Goal: Register for event/course

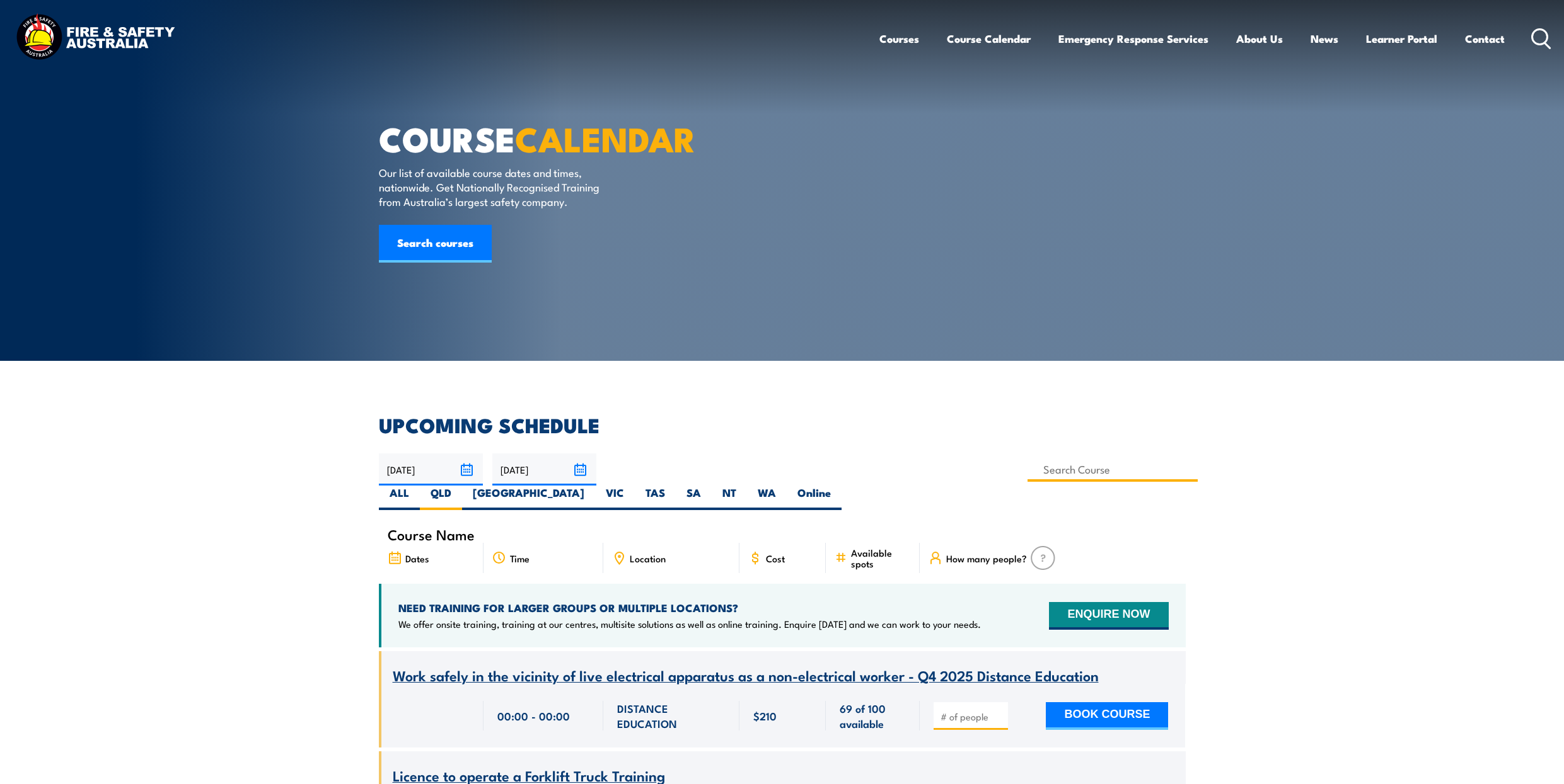
click at [1027, 471] on input at bounding box center [1113, 470] width 171 height 25
type input "safely a"
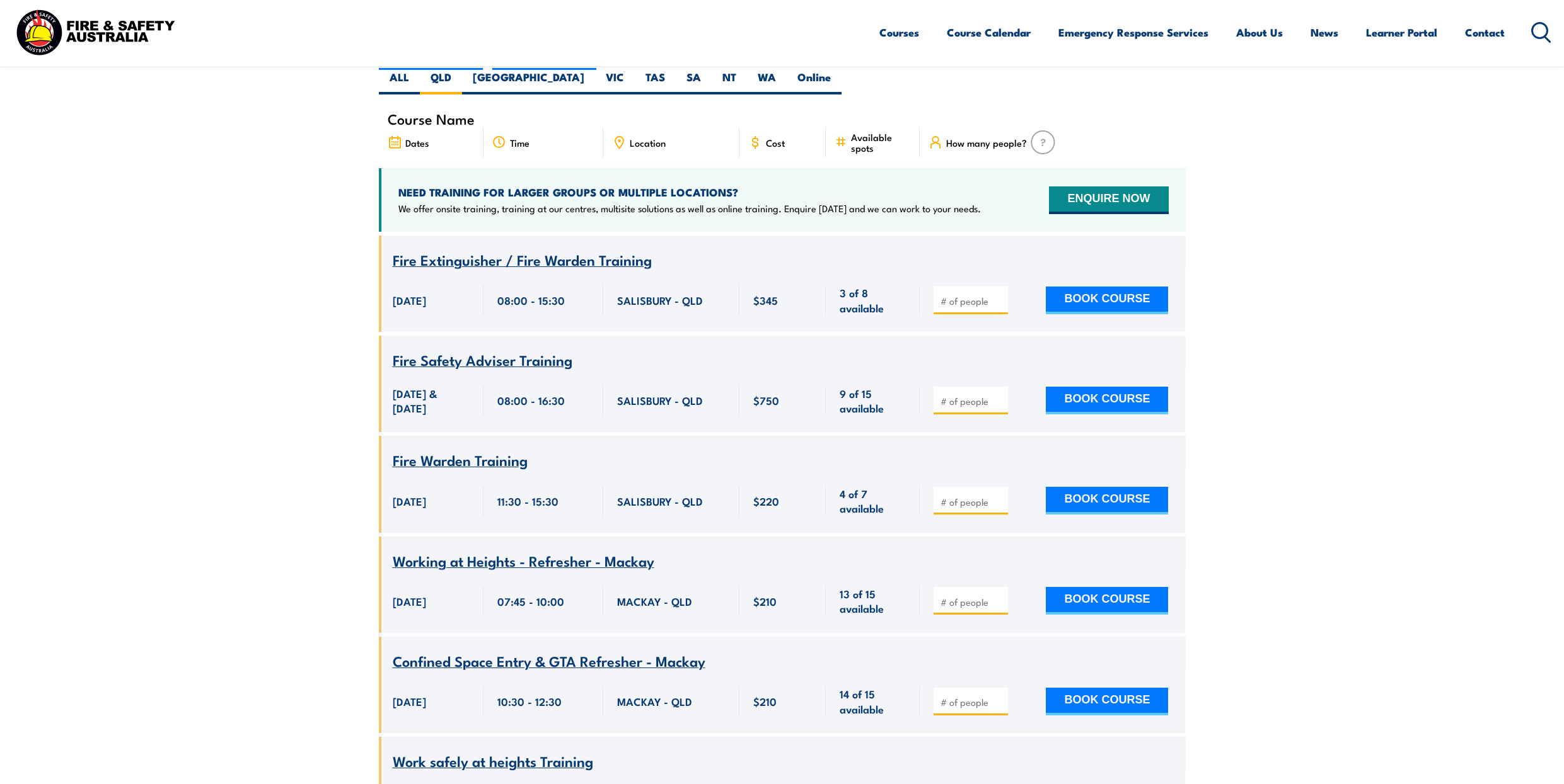
scroll to position [258, 0]
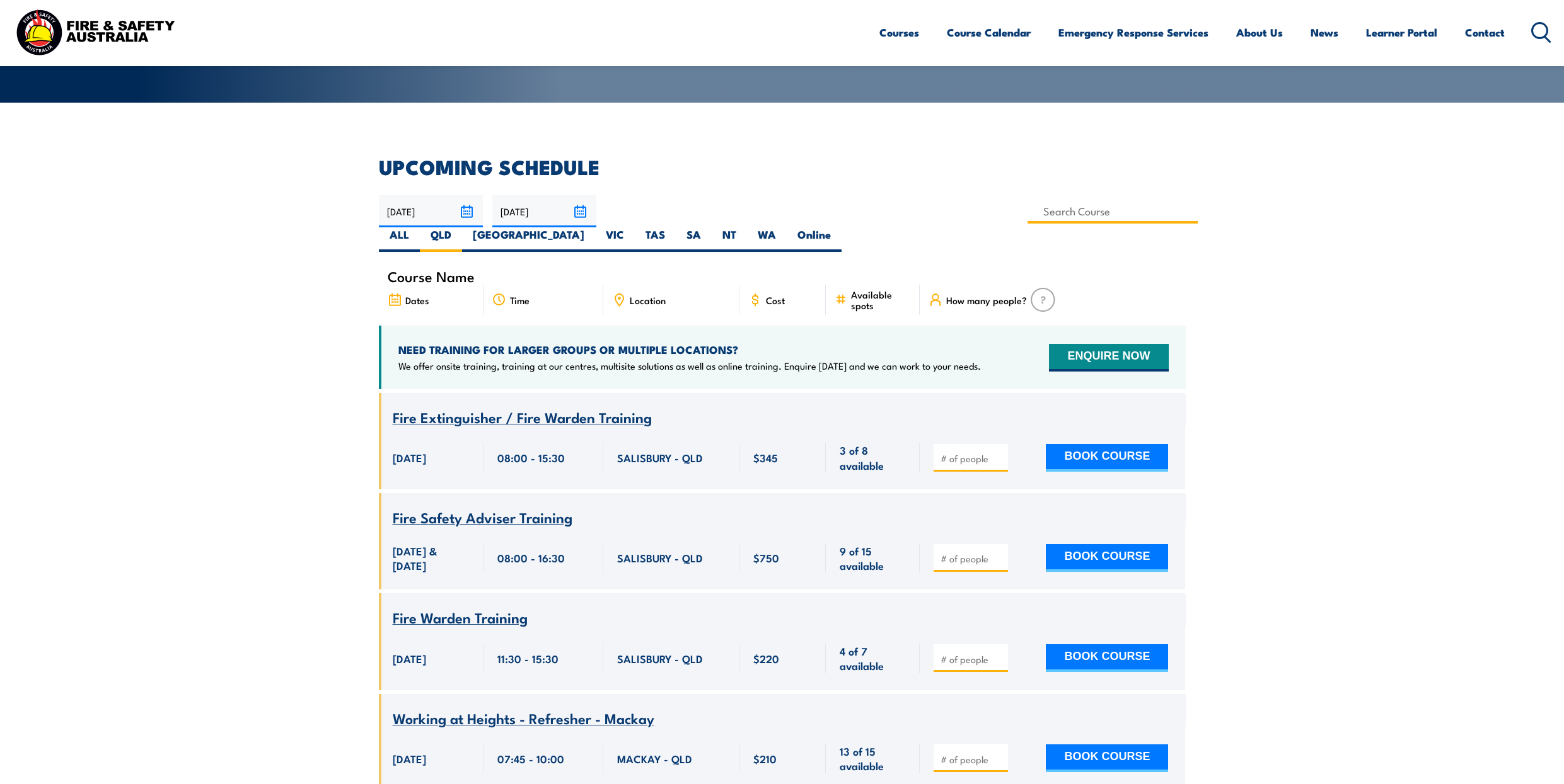
click at [1027, 214] on input at bounding box center [1113, 211] width 171 height 25
type input "Safely Access the Rail Corridor"
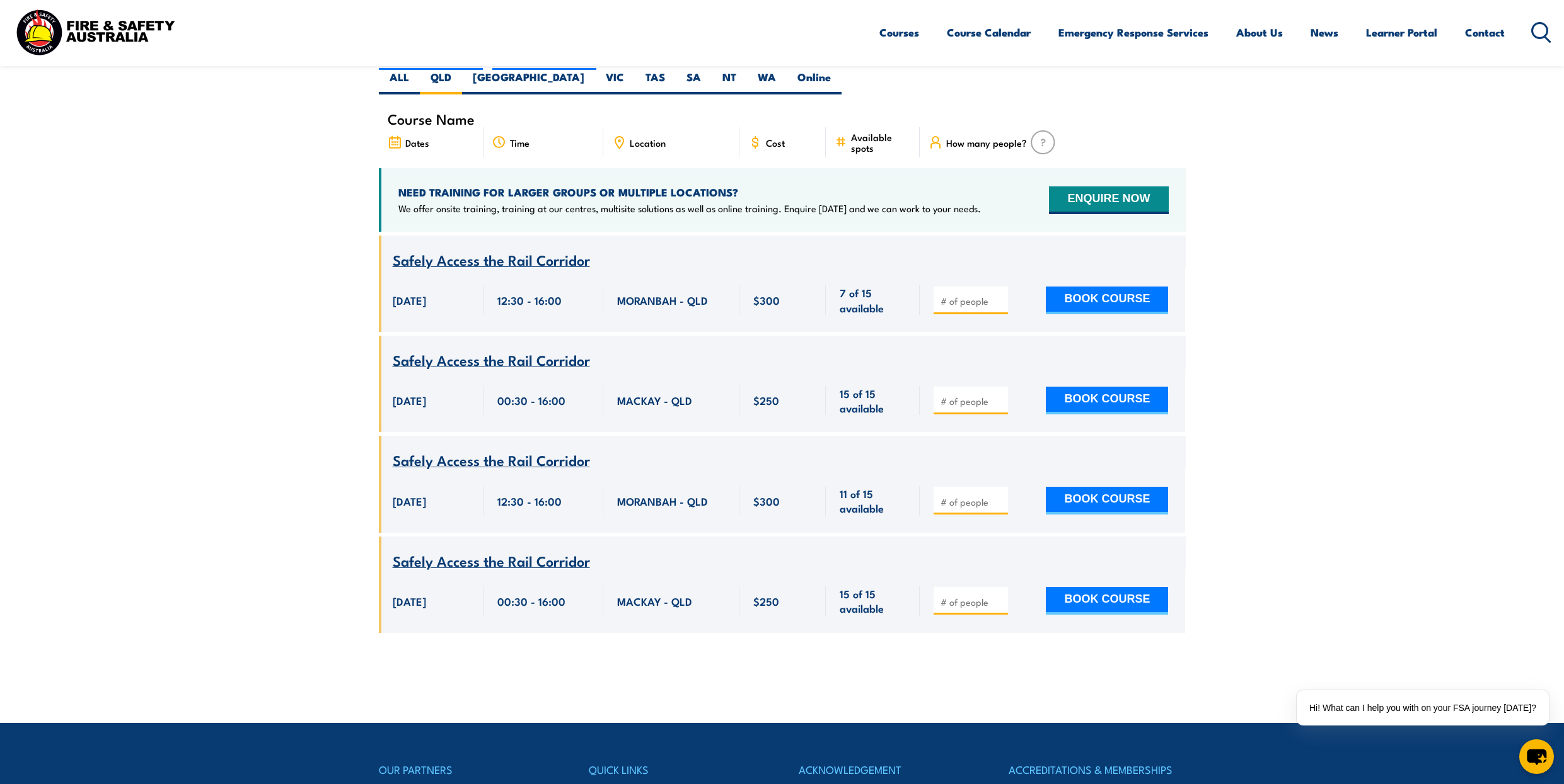
scroll to position [258, 0]
